Goal: Find specific page/section

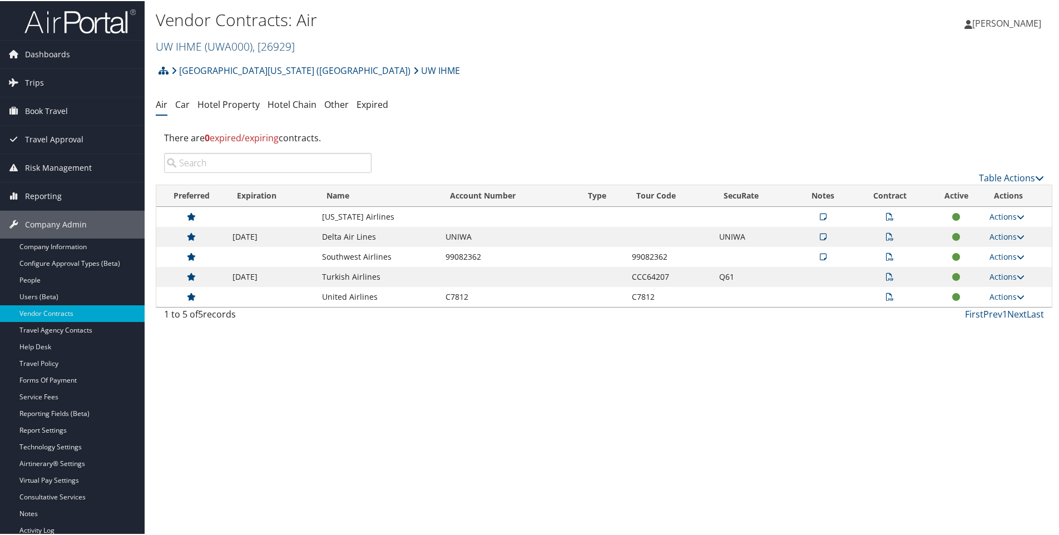
click at [235, 42] on span "( UWA000 )" at bounding box center [229, 45] width 48 height 15
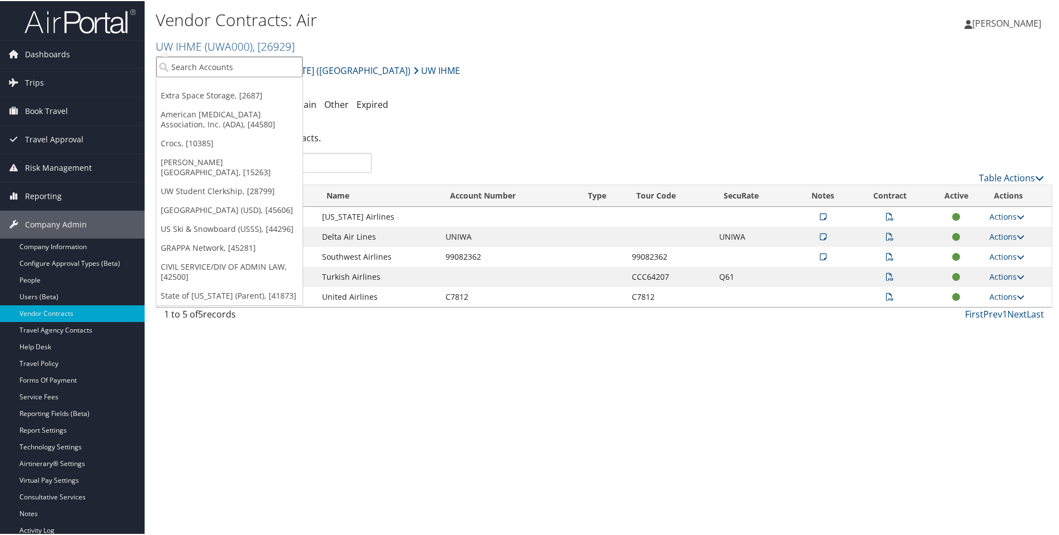
click at [224, 71] on input "search" at bounding box center [229, 66] width 146 height 21
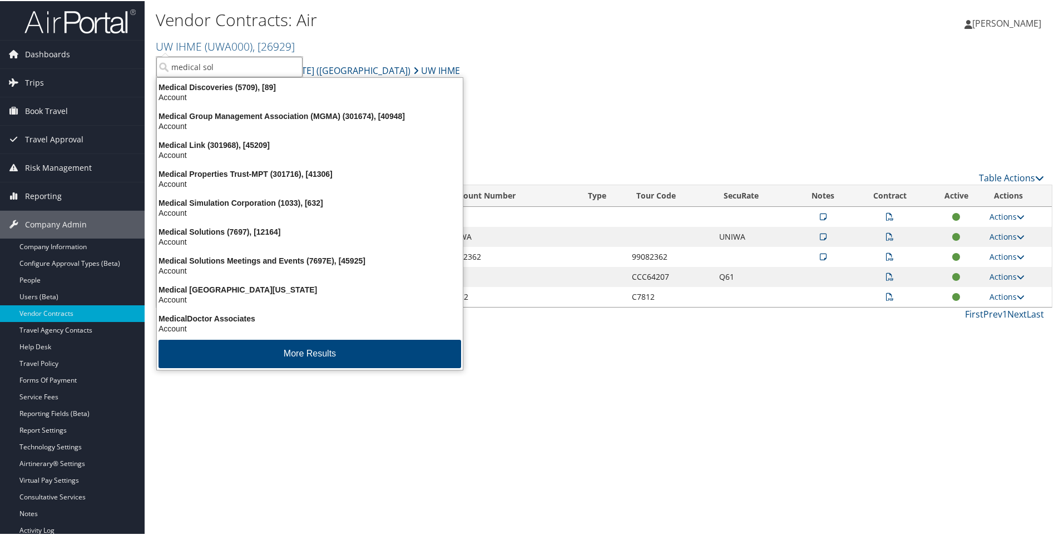
type input "medical solu"
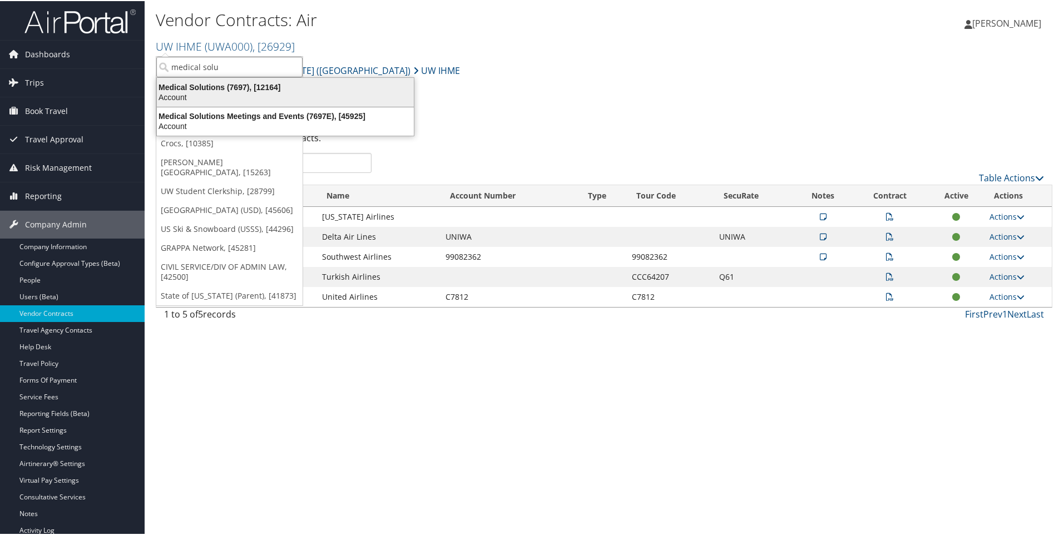
click at [233, 91] on div "Account" at bounding box center [285, 96] width 270 height 10
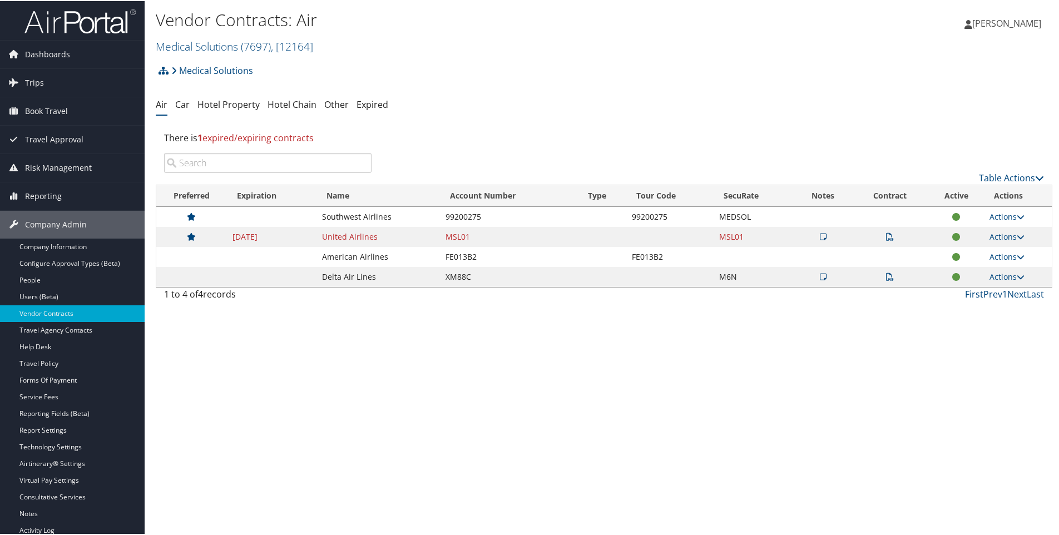
click at [273, 340] on div "Vendor Contracts: Air Medical Solutions ( 7697 ) , [ 12164 ] Medical Solutions …" at bounding box center [604, 267] width 918 height 535
